Goal: Task Accomplishment & Management: Use online tool/utility

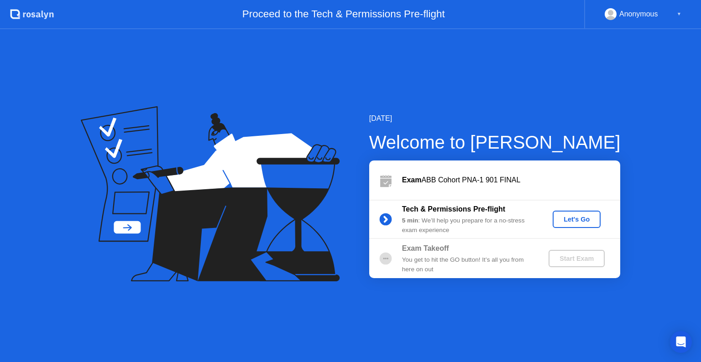
click at [585, 221] on div "Let's Go" at bounding box center [576, 219] width 41 height 7
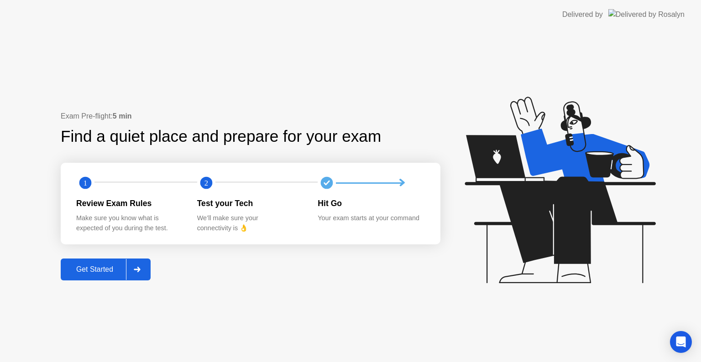
click at [81, 275] on button "Get Started" at bounding box center [106, 270] width 90 height 22
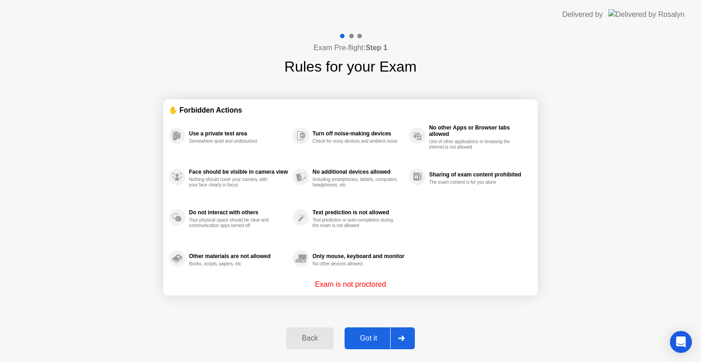
click at [389, 339] on div "Got it" at bounding box center [368, 338] width 43 height 8
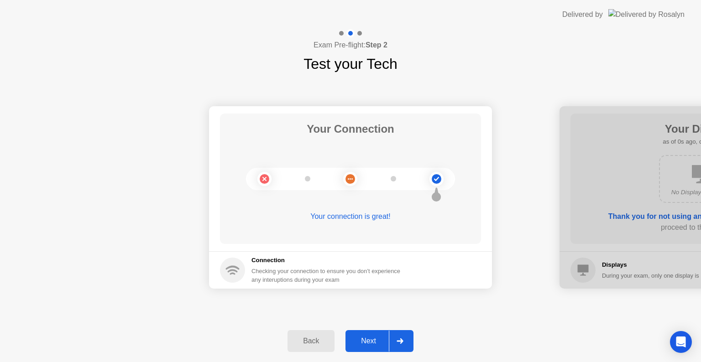
click at [389, 339] on div at bounding box center [400, 341] width 22 height 21
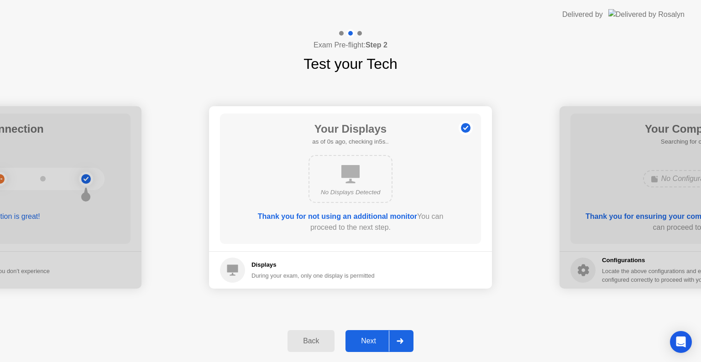
click at [388, 339] on div "Next" at bounding box center [368, 341] width 41 height 8
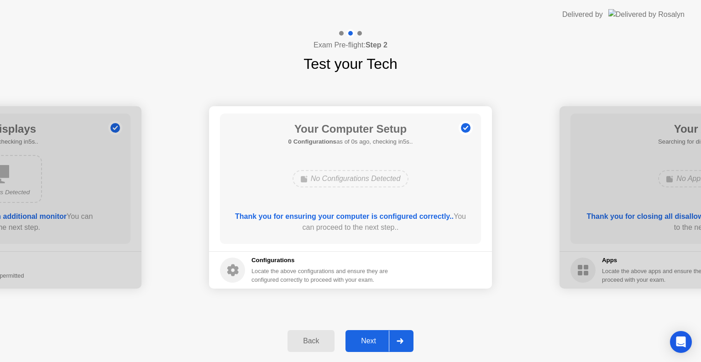
click at [388, 339] on div "Next" at bounding box center [368, 341] width 41 height 8
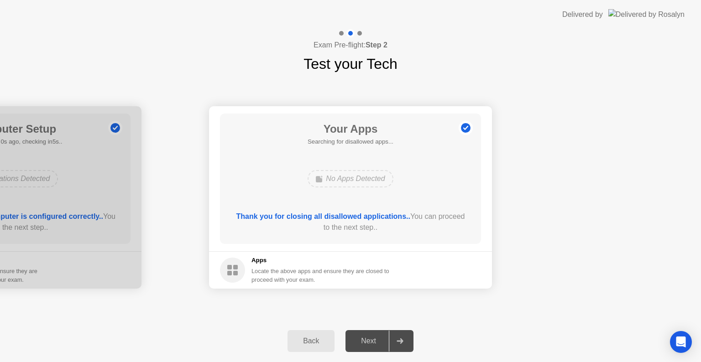
click at [388, 339] on div "Next" at bounding box center [368, 341] width 41 height 8
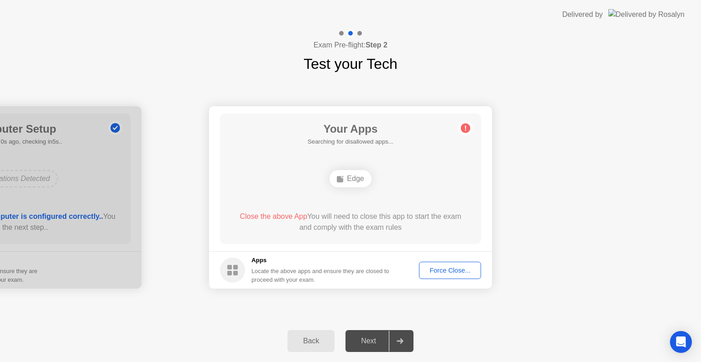
click at [449, 267] on div "Force Close..." at bounding box center [450, 270] width 56 height 7
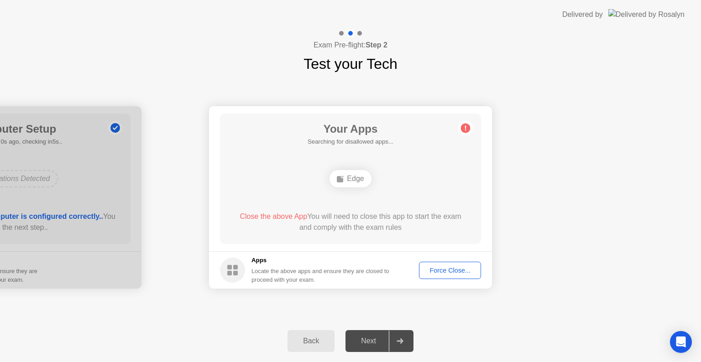
click at [446, 272] on div "Force Close..." at bounding box center [450, 270] width 56 height 7
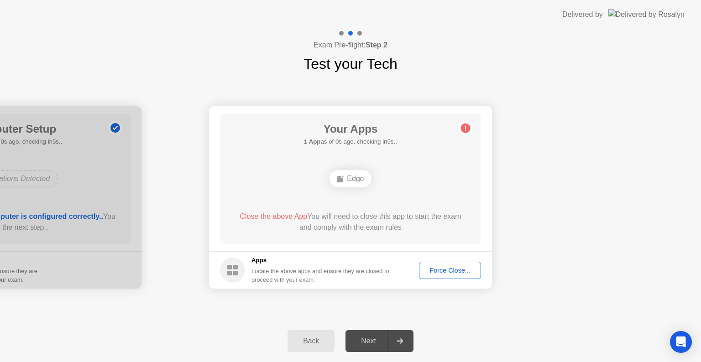
click at [438, 271] on div "Force Close..." at bounding box center [450, 270] width 56 height 7
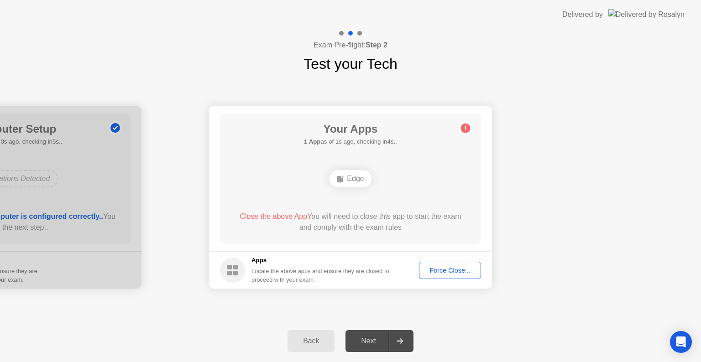
click at [444, 269] on div "Force Close..." at bounding box center [450, 270] width 56 height 7
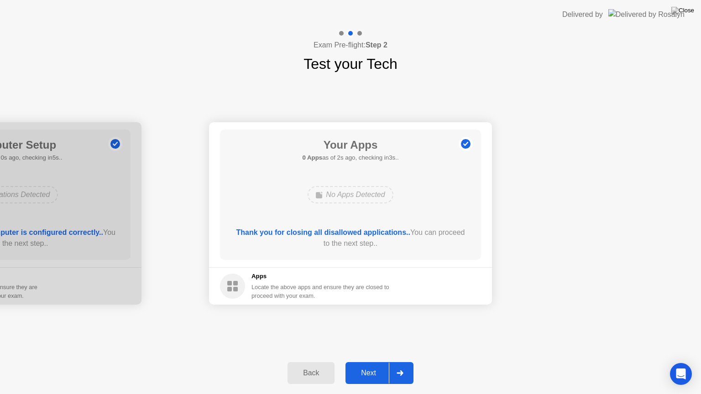
click at [367, 362] on div "Next" at bounding box center [368, 373] width 41 height 8
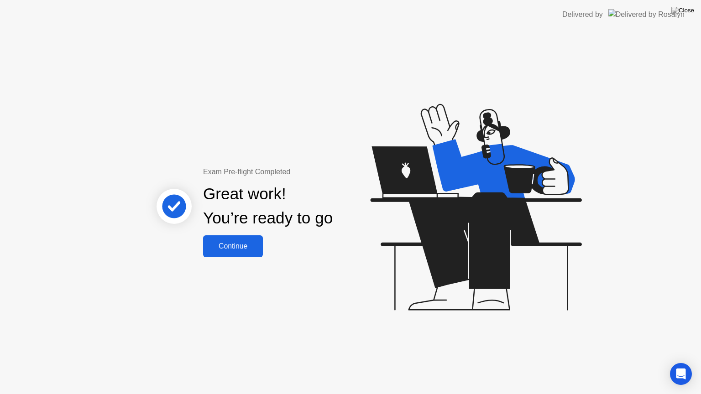
click at [248, 255] on button "Continue" at bounding box center [233, 246] width 60 height 22
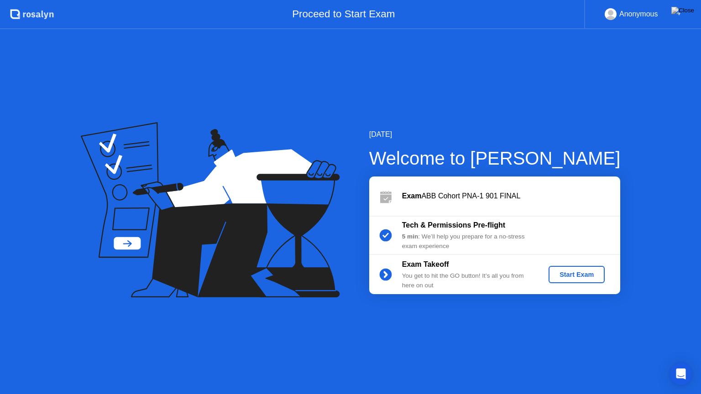
click at [579, 276] on div "Start Exam" at bounding box center [576, 274] width 49 height 7
